Goal: Information Seeking & Learning: Learn about a topic

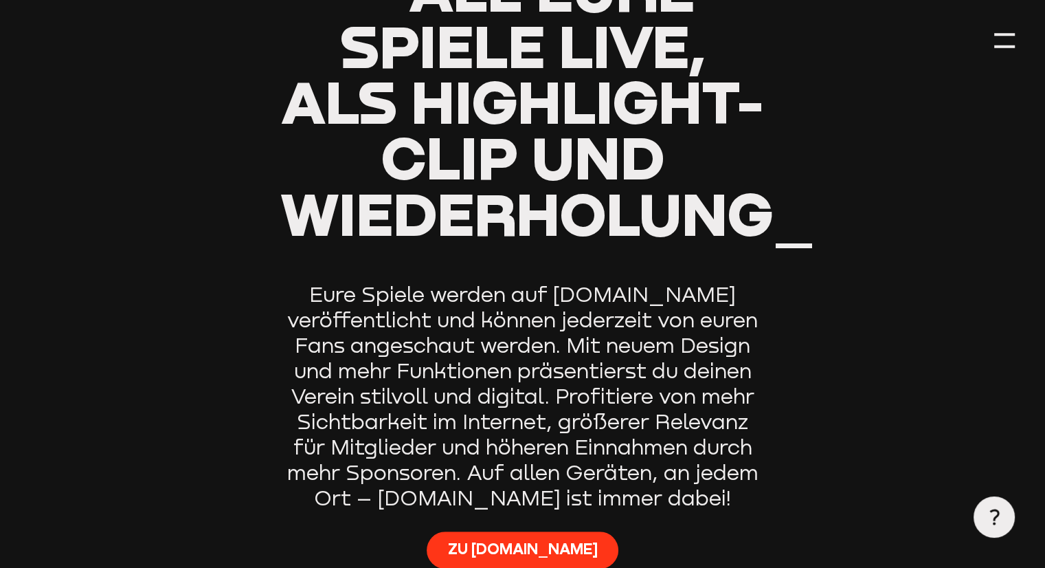
type input "0.8"
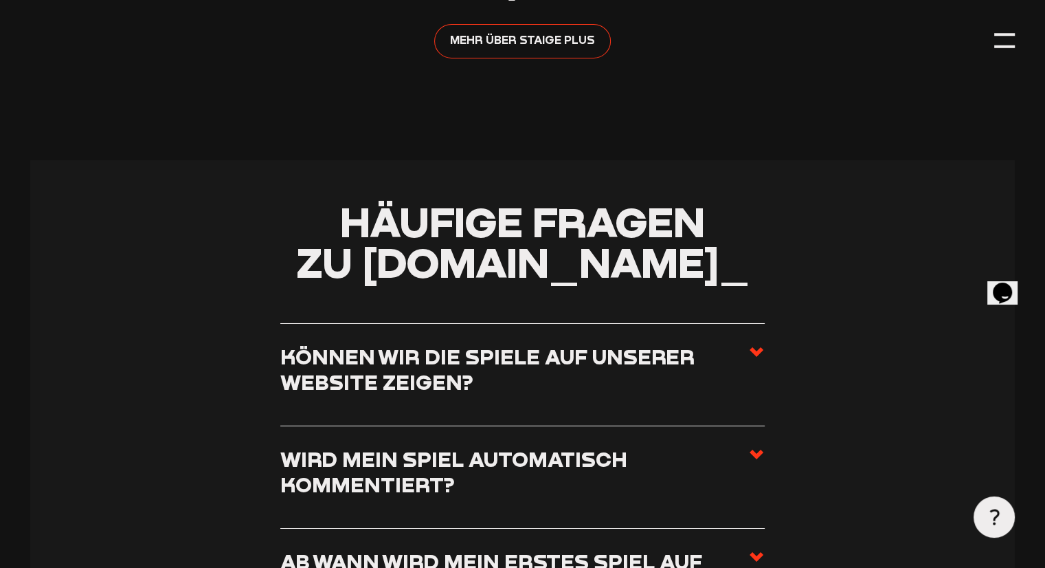
scroll to position [4948, 0]
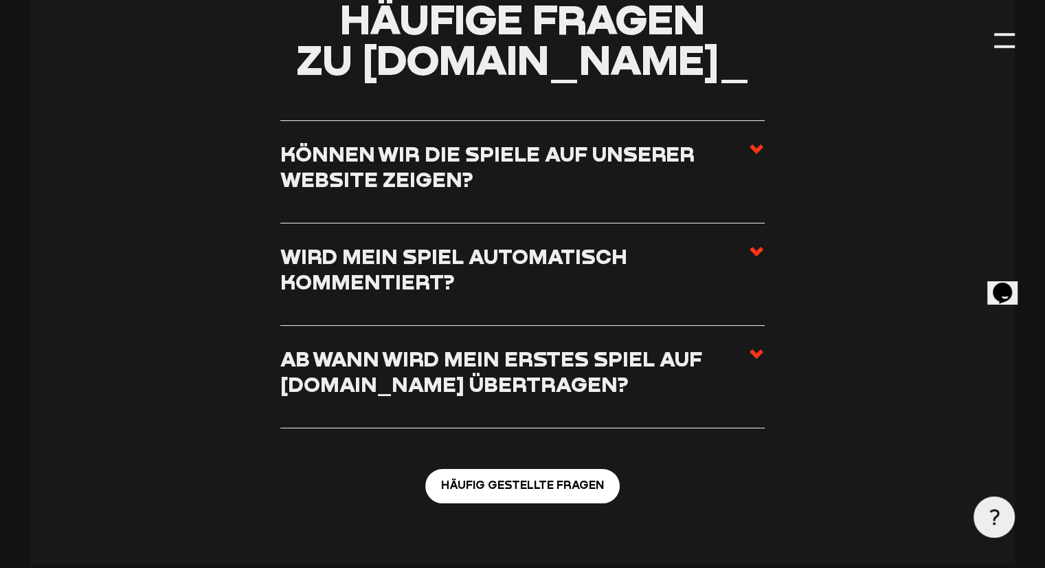
click at [504, 192] on h3 "Können wir die Spiele auf unserer Website zeigen?" at bounding box center [514, 166] width 468 height 51
click at [0, 0] on input "Können wir die Spiele auf unserer Website zeigen?" at bounding box center [0, 0] width 0 height 0
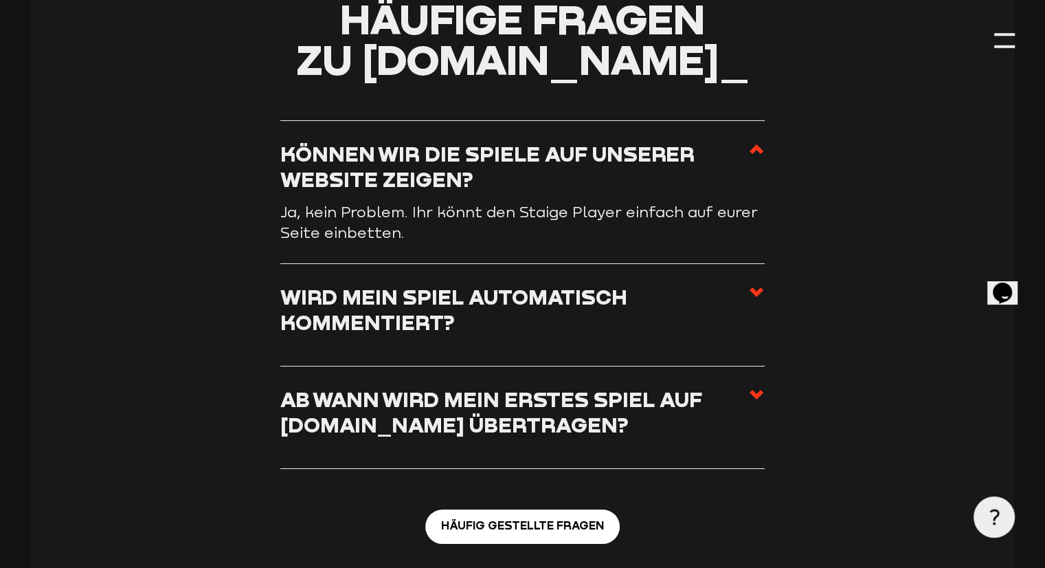
click at [504, 192] on h3 "Können wir die Spiele auf unserer Website zeigen?" at bounding box center [514, 166] width 468 height 51
click at [0, 0] on input "Können wir die Spiele auf unserer Website zeigen?" at bounding box center [0, 0] width 0 height 0
click at [511, 291] on li "Wird mein Spiel automatisch kommentiert? Nein, das passiert nicht automatisch. …" at bounding box center [522, 315] width 485 height 102
click at [511, 311] on h3 "Wird mein Spiel automatisch kommentiert?" at bounding box center [514, 309] width 468 height 51
click at [0, 0] on input "Wird mein Spiel automatisch kommentiert?" at bounding box center [0, 0] width 0 height 0
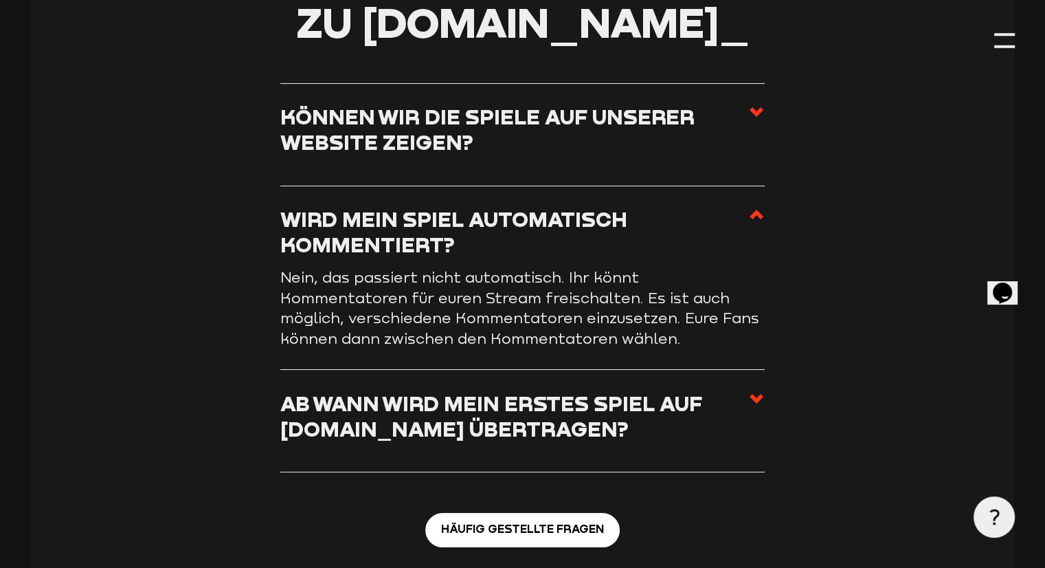
scroll to position [5017, 0]
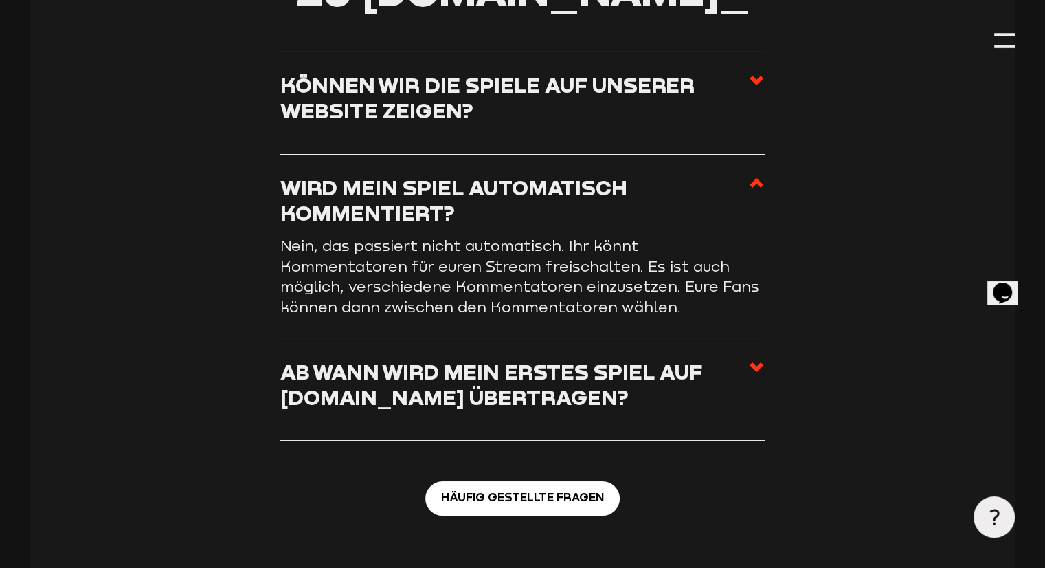
click at [447, 225] on h3 "Wird mein Spiel automatisch kommentiert?" at bounding box center [514, 200] width 468 height 51
click at [0, 0] on input "Wird mein Spiel automatisch kommentiert?" at bounding box center [0, 0] width 0 height 0
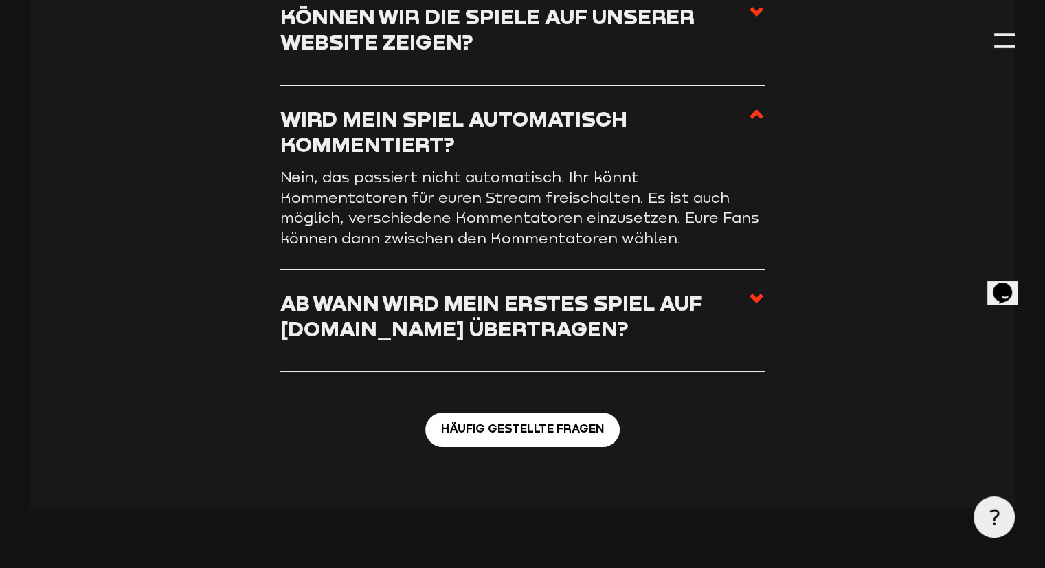
click at [470, 334] on h3 "Ab wann wird mein erstes Spiel auf [DOMAIN_NAME] übertragen?" at bounding box center [514, 315] width 468 height 51
click at [0, 0] on input "Ab wann wird mein erstes Spiel auf [DOMAIN_NAME] übertragen?" at bounding box center [0, 0] width 0 height 0
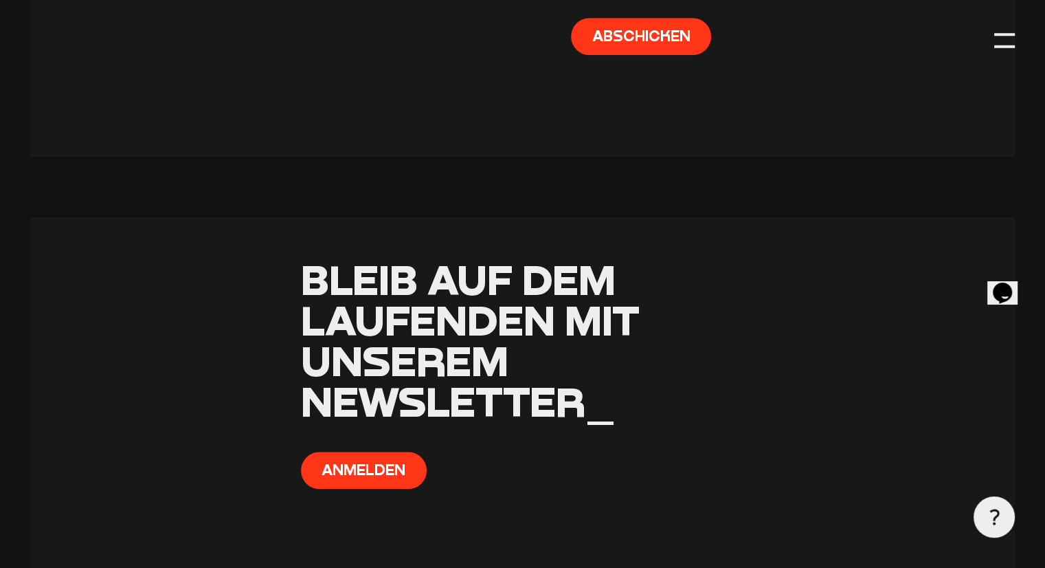
scroll to position [6323, 0]
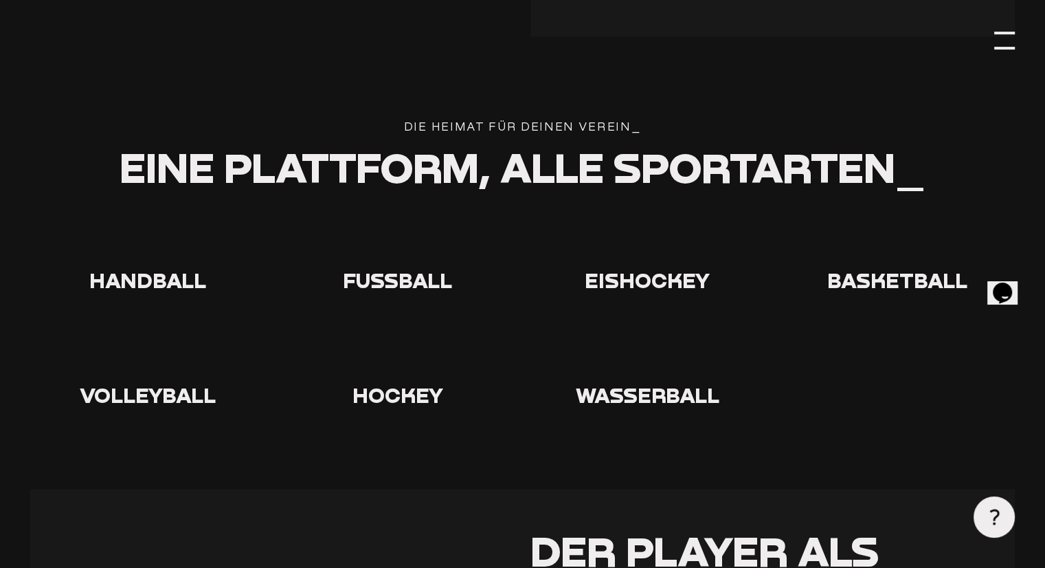
click at [1003, 41] on div at bounding box center [1004, 40] width 21 height 21
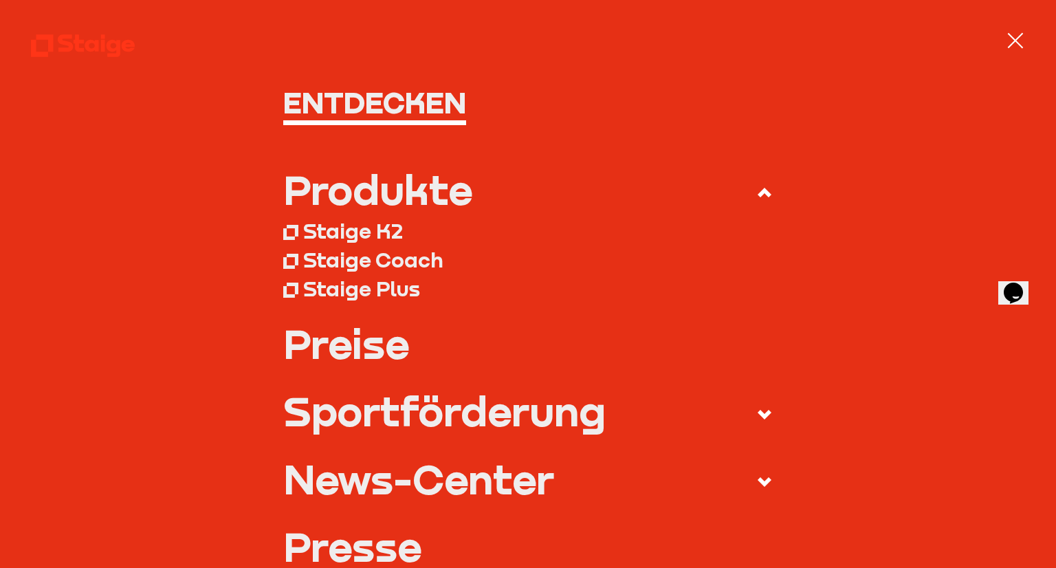
scroll to position [69, 0]
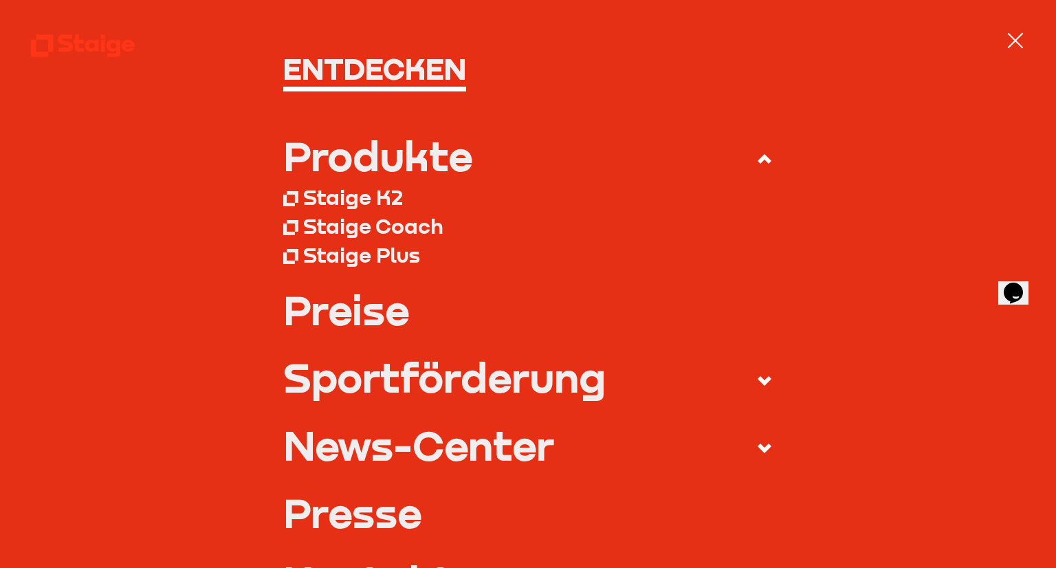
click at [363, 310] on link "Preise" at bounding box center [527, 309] width 489 height 41
